Goal: Task Accomplishment & Management: Use online tool/utility

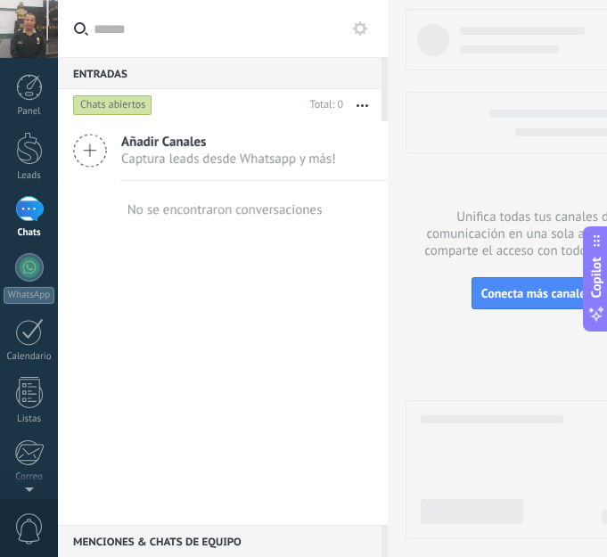
click at [86, 149] on icon at bounding box center [90, 151] width 34 height 34
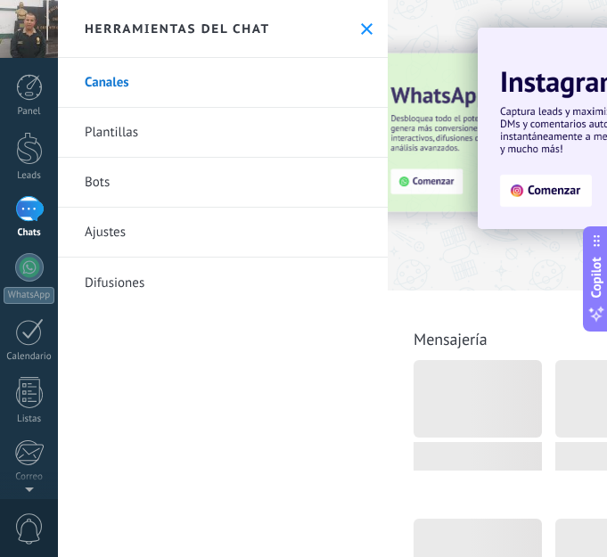
click at [160, 195] on link "Bots" at bounding box center [223, 183] width 330 height 50
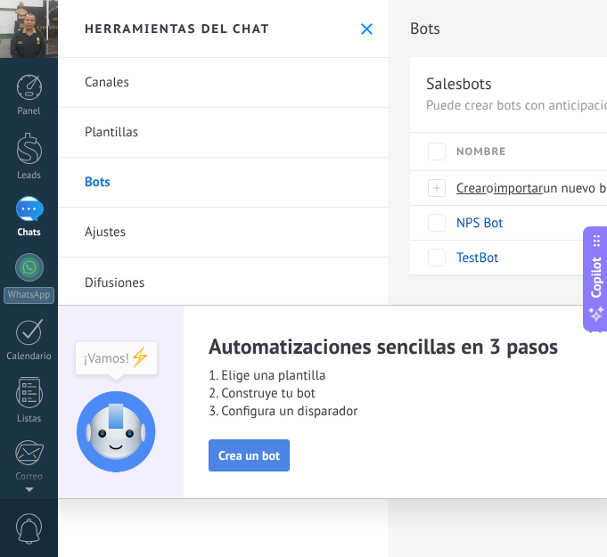
click at [260, 458] on span "Crea un bot" at bounding box center [249, 455] width 62 height 12
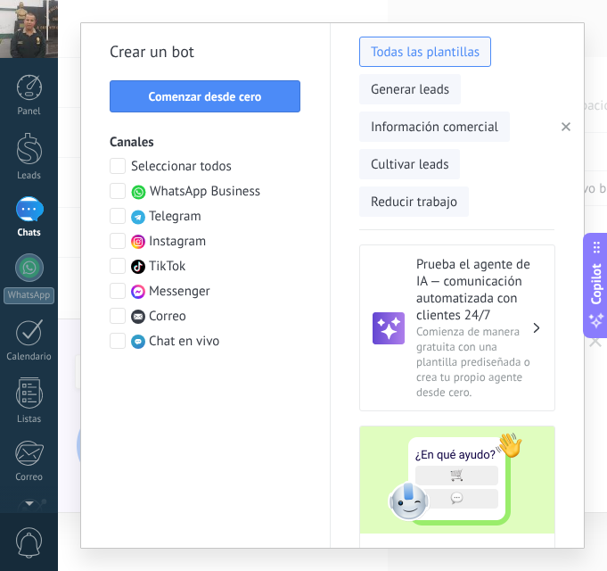
click at [120, 190] on span at bounding box center [118, 191] width 16 height 16
click at [115, 241] on span at bounding box center [118, 241] width 16 height 16
click at [118, 267] on span at bounding box center [118, 266] width 16 height 16
click at [118, 295] on span at bounding box center [118, 291] width 16 height 16
click at [124, 314] on span at bounding box center [118, 316] width 16 height 16
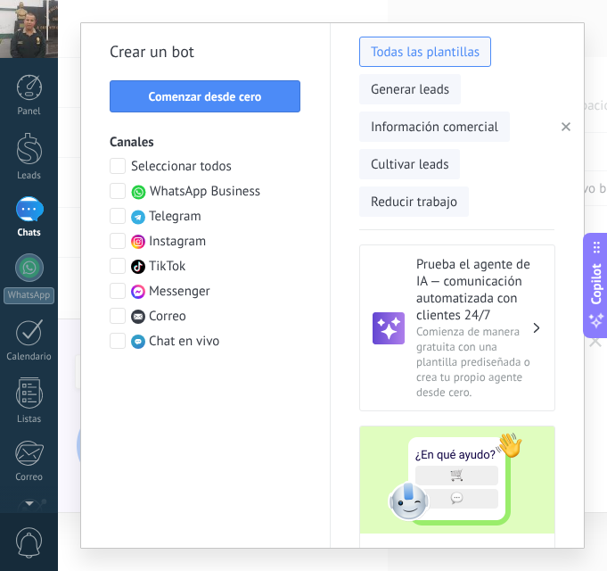
click at [121, 335] on span at bounding box center [118, 341] width 16 height 16
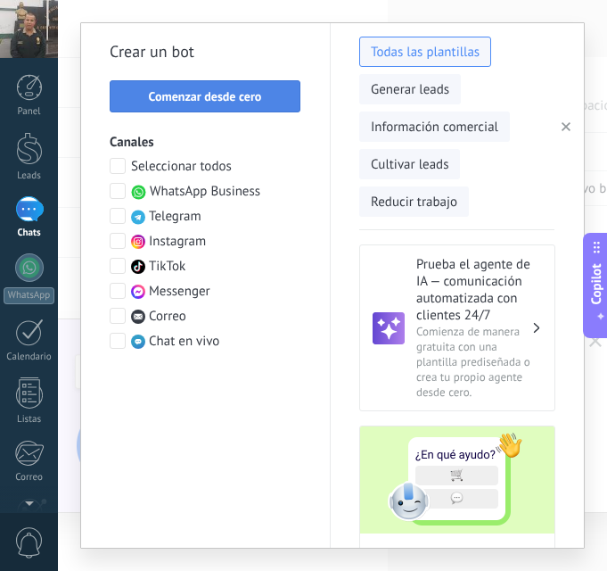
click at [256, 98] on span "Comenzar desde cero" at bounding box center [205, 96] width 113 height 12
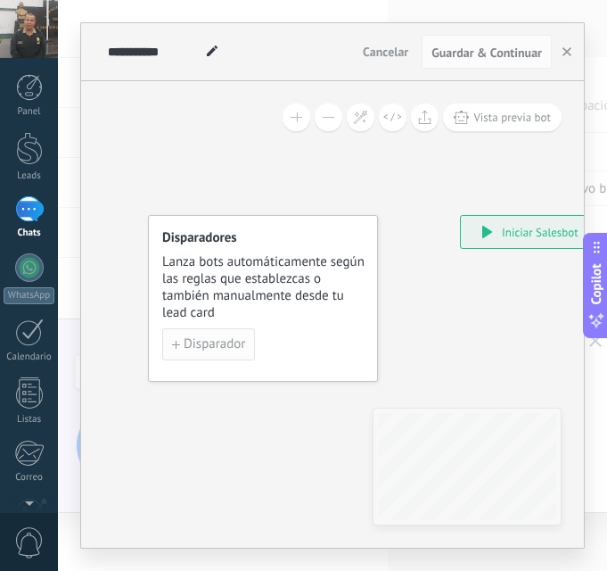
click at [210, 342] on span "Disparador" at bounding box center [215, 344] width 62 height 12
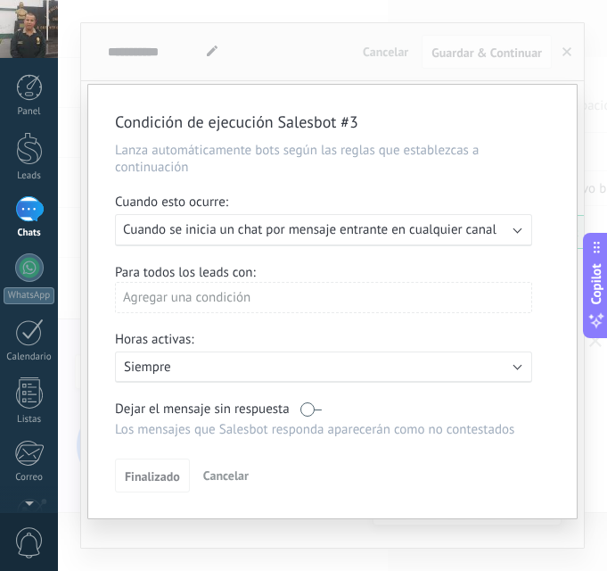
click at [517, 228] on b at bounding box center [518, 228] width 9 height 9
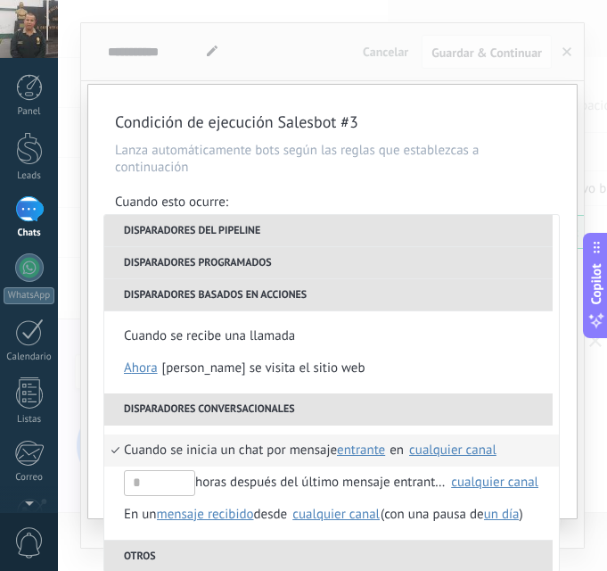
scroll to position [2, 0]
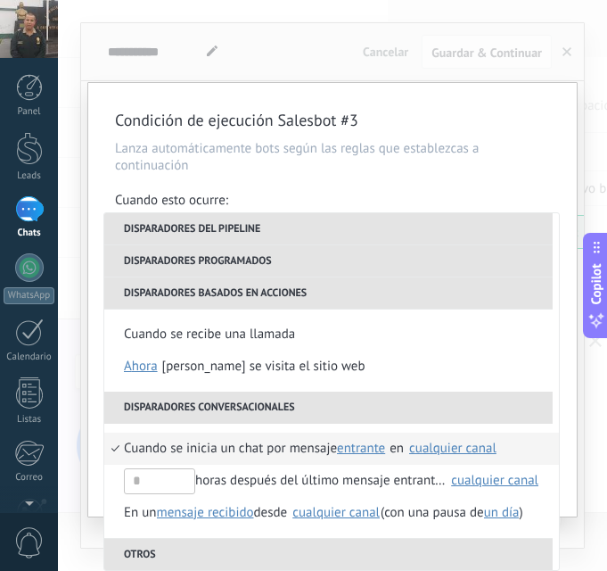
click at [571, 49] on div "Condición de ejecución Salesbot #3 Lanza automáticamente bots según las reglas …" at bounding box center [332, 285] width 549 height 571
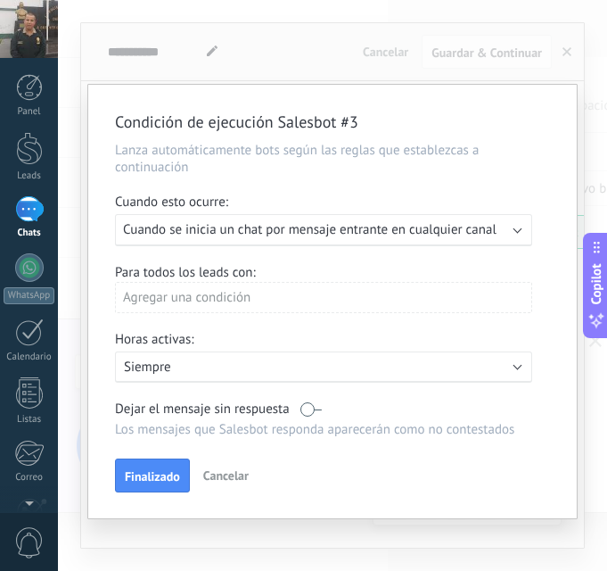
scroll to position [0, 0]
click at [234, 470] on span "Cancelar" at bounding box center [225, 475] width 45 height 16
